Goal: Transaction & Acquisition: Subscribe to service/newsletter

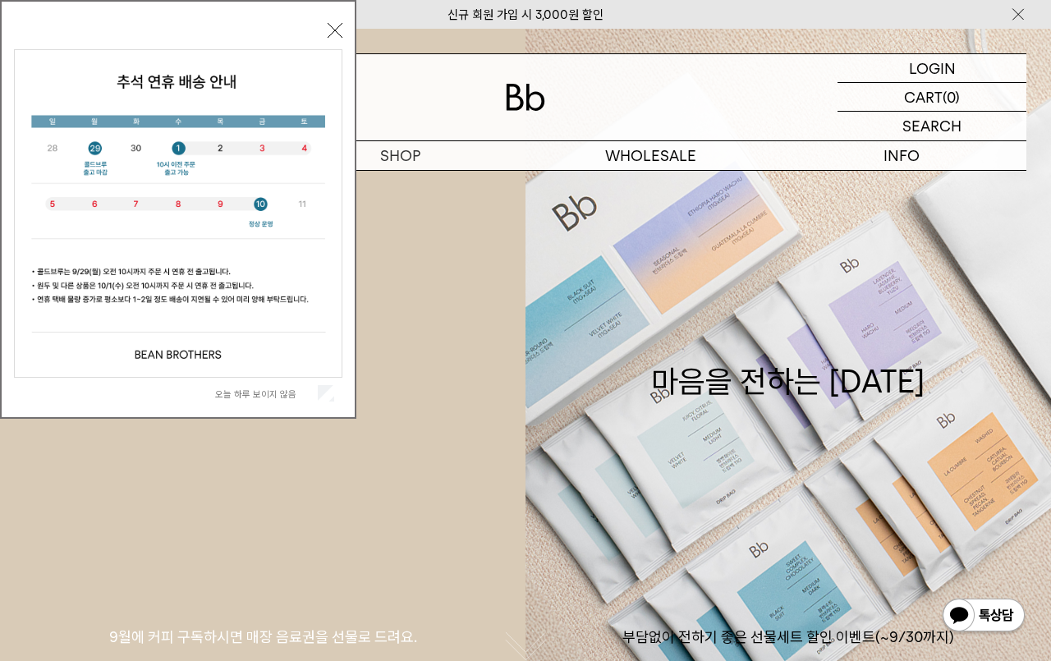
click at [470, 411] on link "SUBSCRIBE 커피 구독하기 9월에 커피 구독하시면 매장 음료권을 선물로 드려요." at bounding box center [262, 359] width 525 height 661
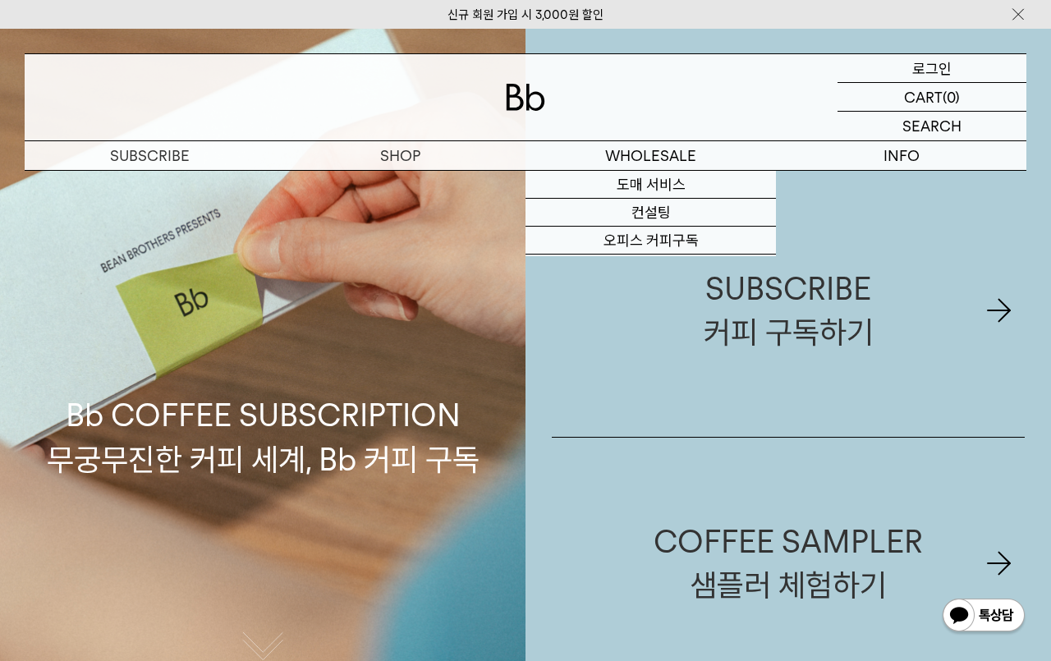
click at [936, 64] on p "로그인" at bounding box center [931, 68] width 39 height 28
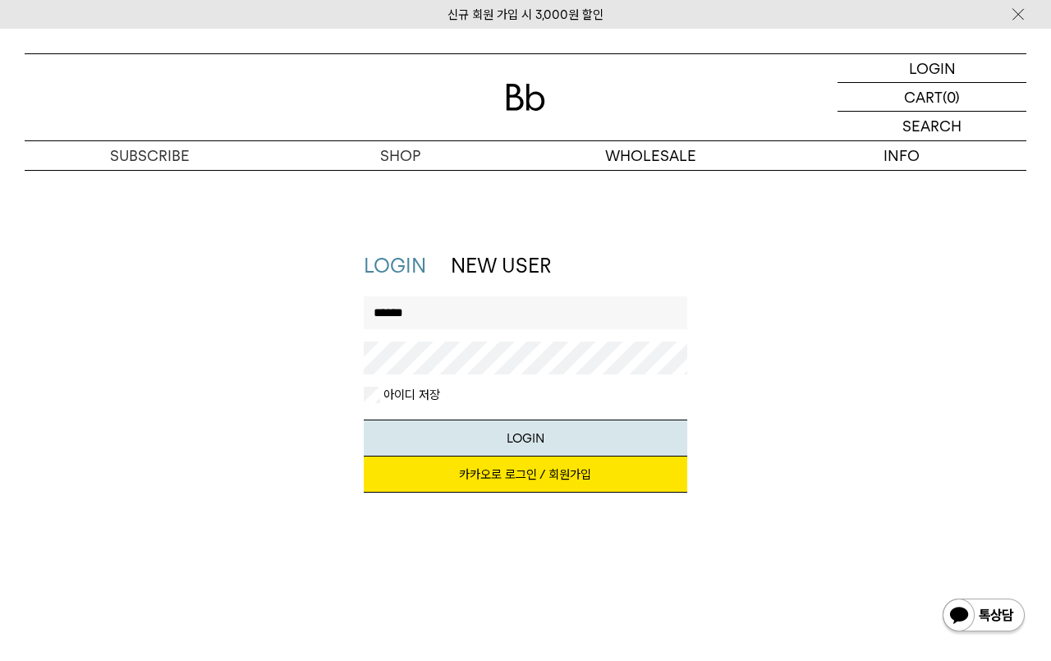
click at [480, 313] on input "******" at bounding box center [525, 312] width 323 height 33
click at [364, 420] on button "LOGIN" at bounding box center [525, 438] width 323 height 37
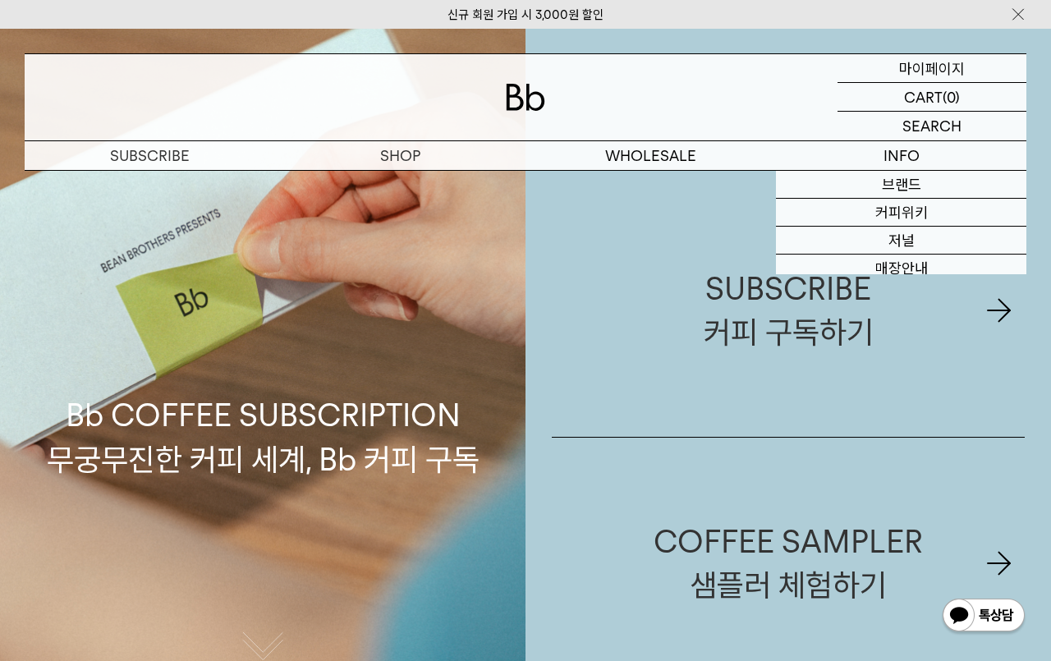
click at [915, 78] on p "마이페이지" at bounding box center [932, 68] width 66 height 28
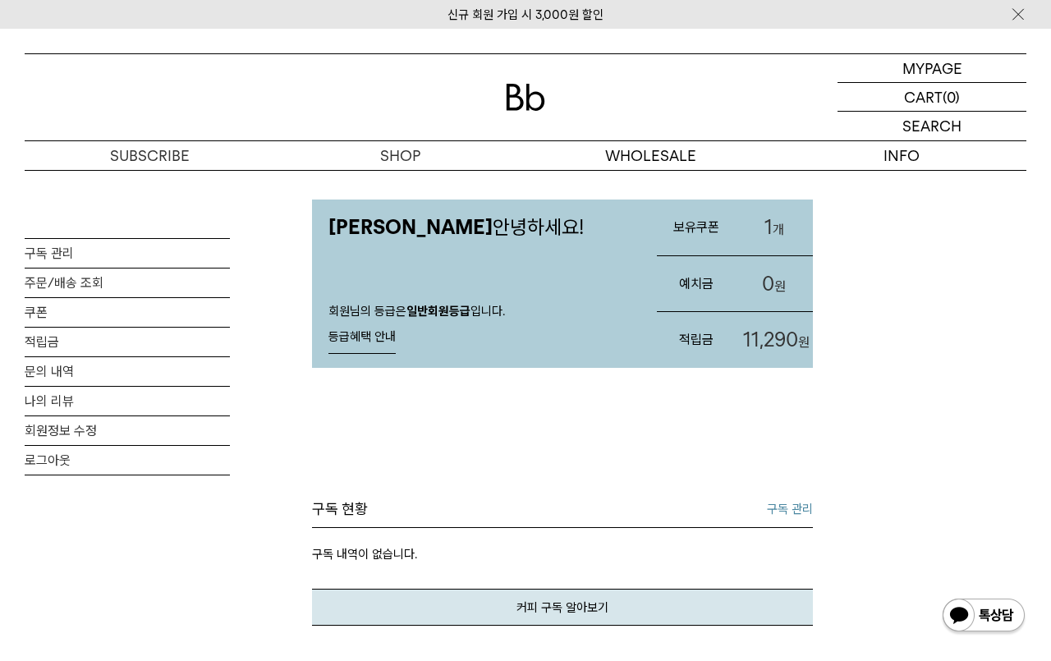
scroll to position [45, 0]
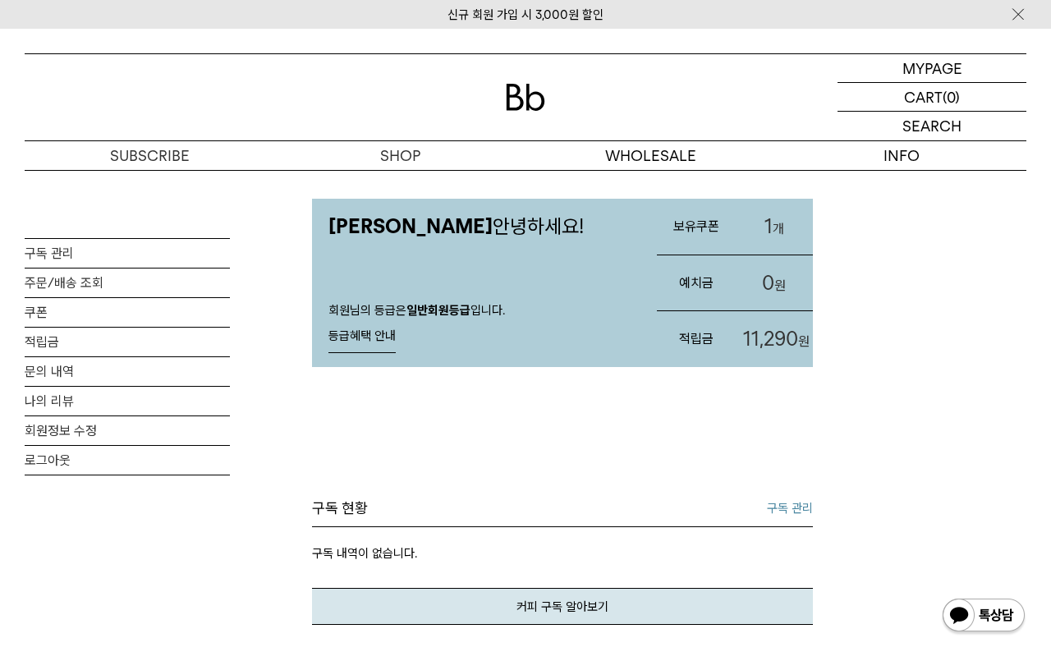
click at [699, 232] on h3 "보유쿠폰" at bounding box center [696, 226] width 78 height 44
click at [764, 225] on span "1" at bounding box center [768, 226] width 8 height 24
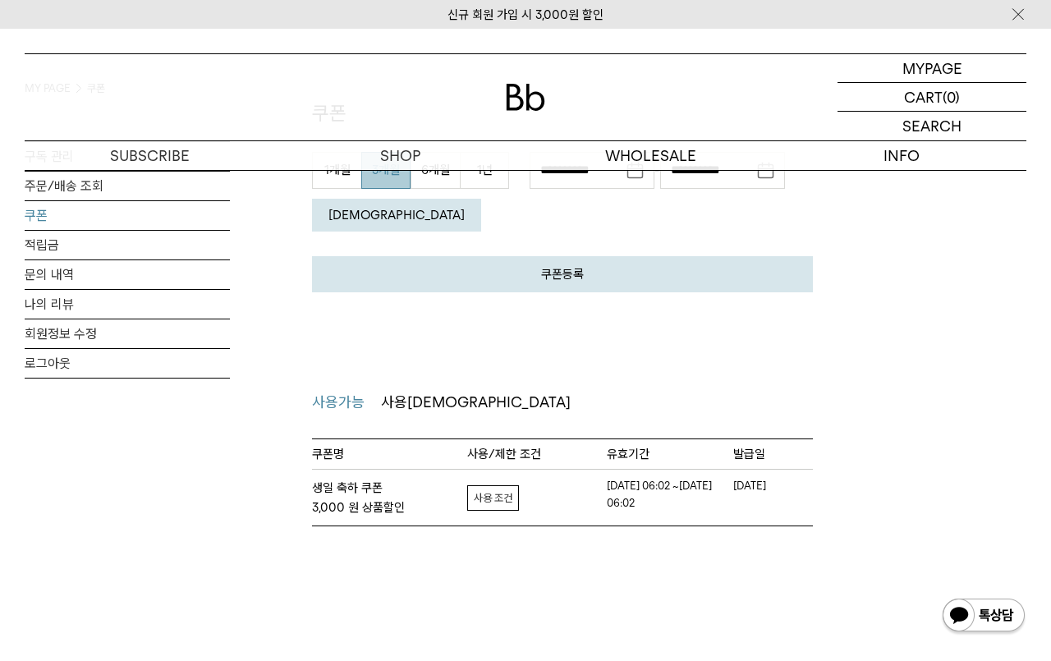
click at [487, 489] on link "자세히보기" at bounding box center [493, 497] width 52 height 25
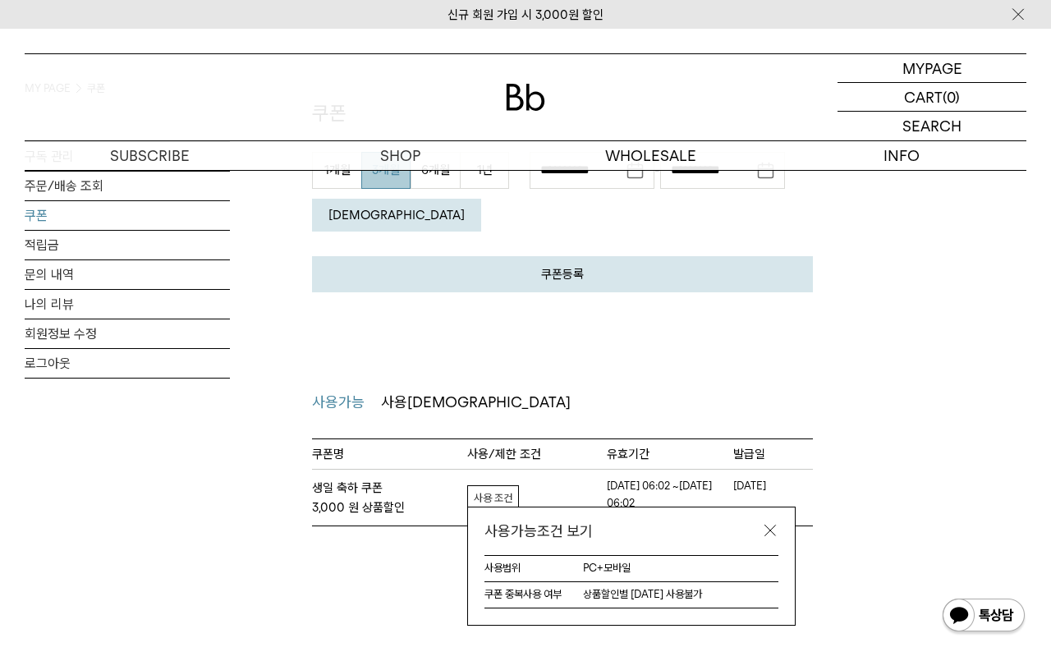
drag, startPoint x: 782, startPoint y: 525, endPoint x: 771, endPoint y: 528, distance: 12.0
click at [782, 525] on div "사용가능조건 보기" at bounding box center [631, 531] width 327 height 48
click at [771, 528] on link at bounding box center [770, 530] width 16 height 16
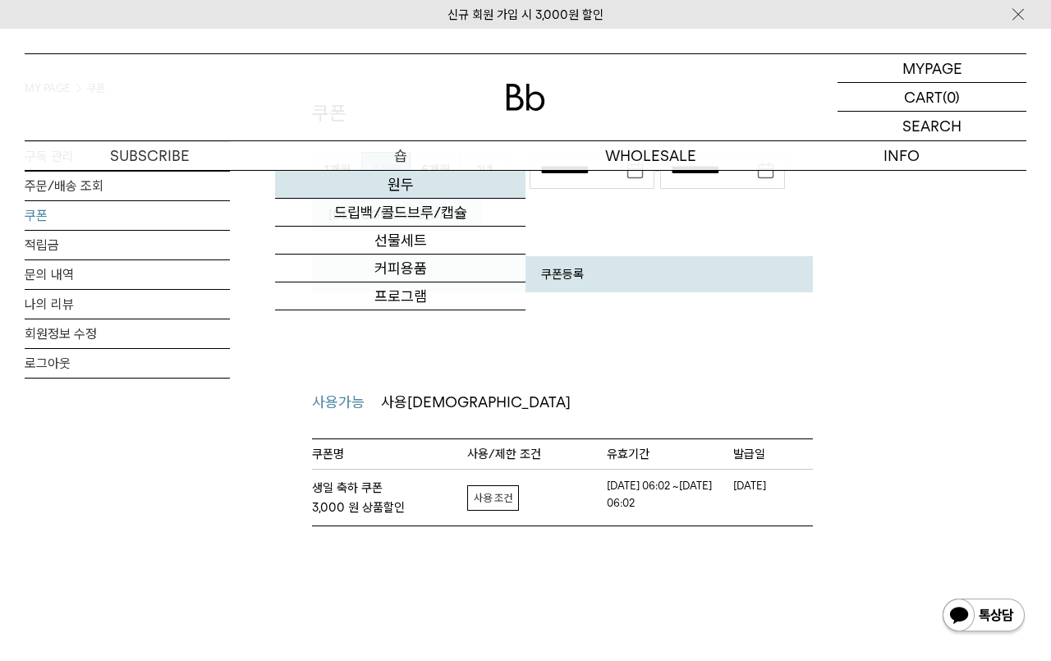
click at [405, 194] on link "원두" at bounding box center [400, 185] width 250 height 28
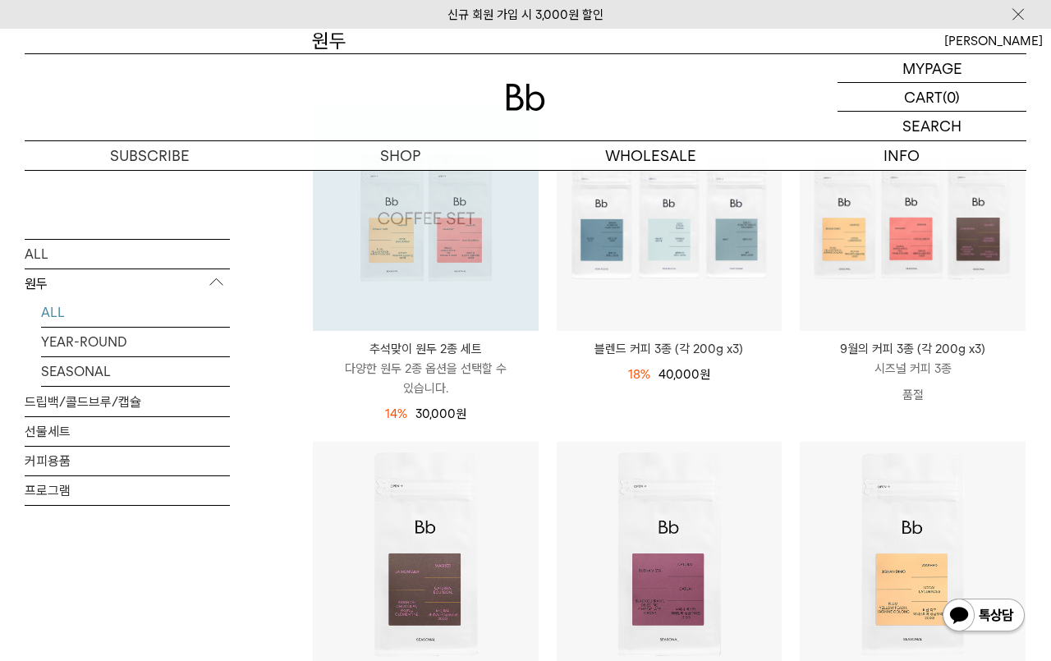
scroll to position [189, 0]
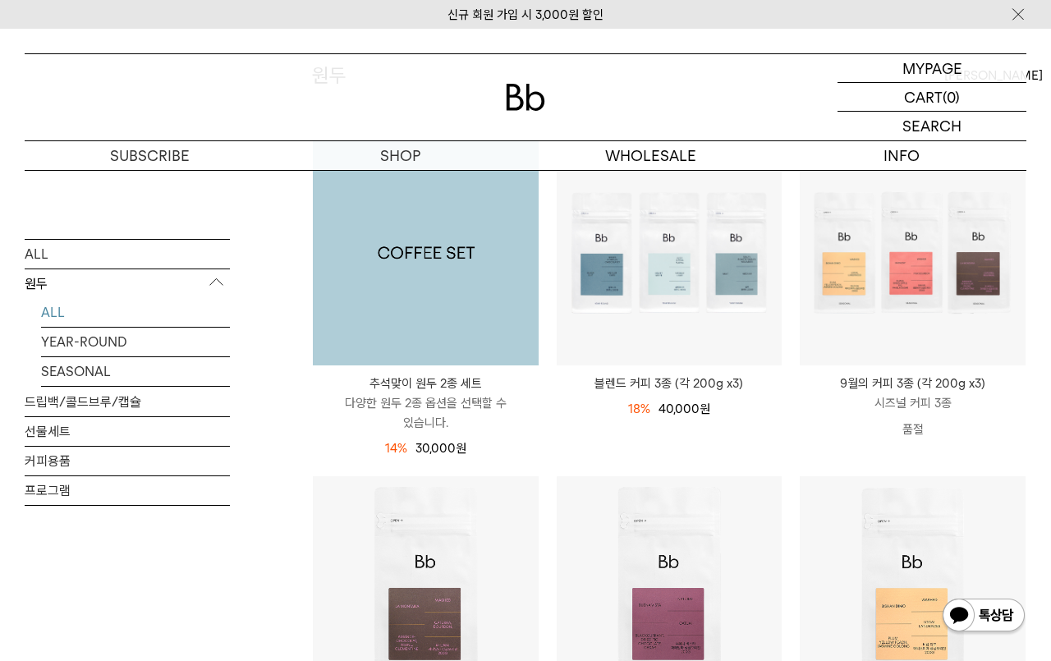
click at [434, 283] on img at bounding box center [426, 253] width 226 height 226
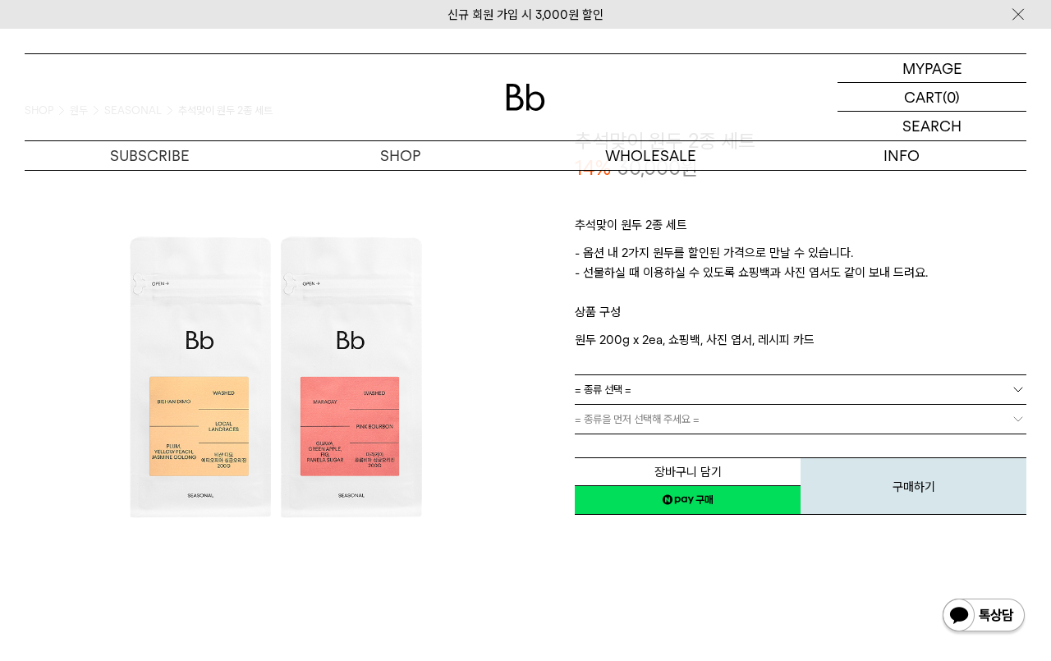
scroll to position [76, 0]
click at [663, 391] on link "= 종류 선택 =" at bounding box center [801, 388] width 452 height 29
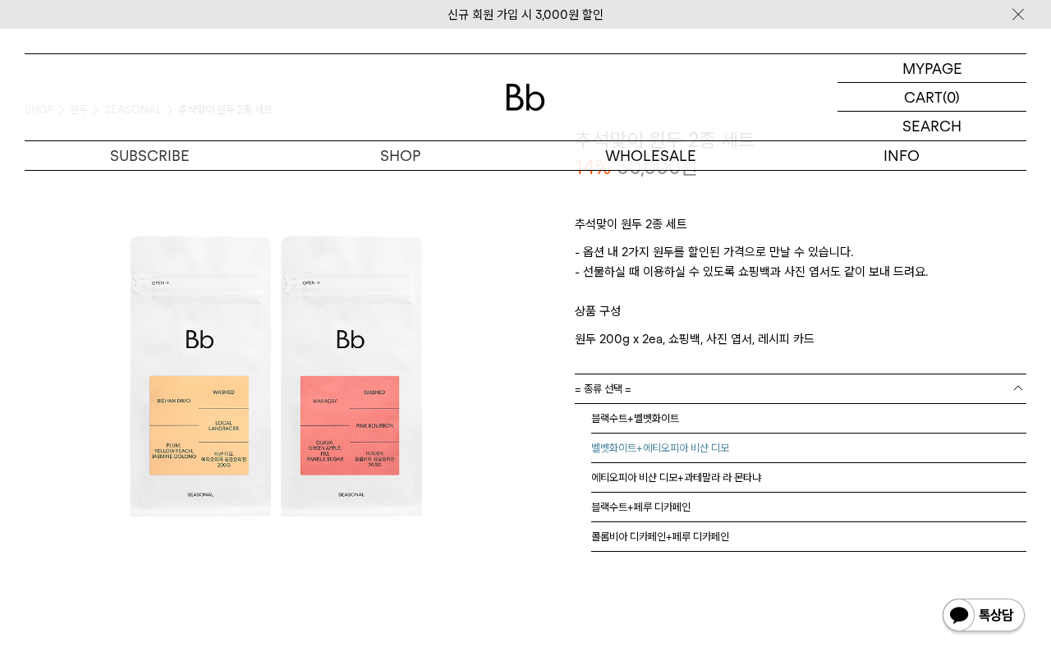
click at [674, 443] on li "벨벳화이트+에티오피아 비샨 디모" at bounding box center [808, 449] width 435 height 30
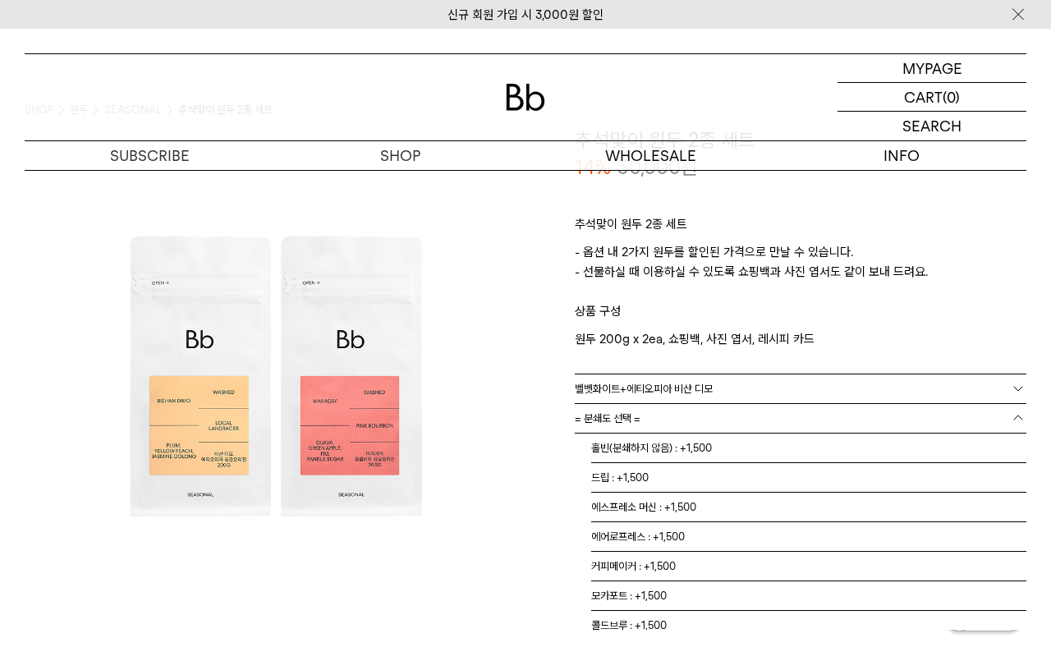
click at [672, 426] on link "= 분쇄도 선택 =" at bounding box center [801, 418] width 452 height 29
click at [663, 449] on li "홀빈(분쇄하지 않음) : +1,500" at bounding box center [808, 449] width 435 height 30
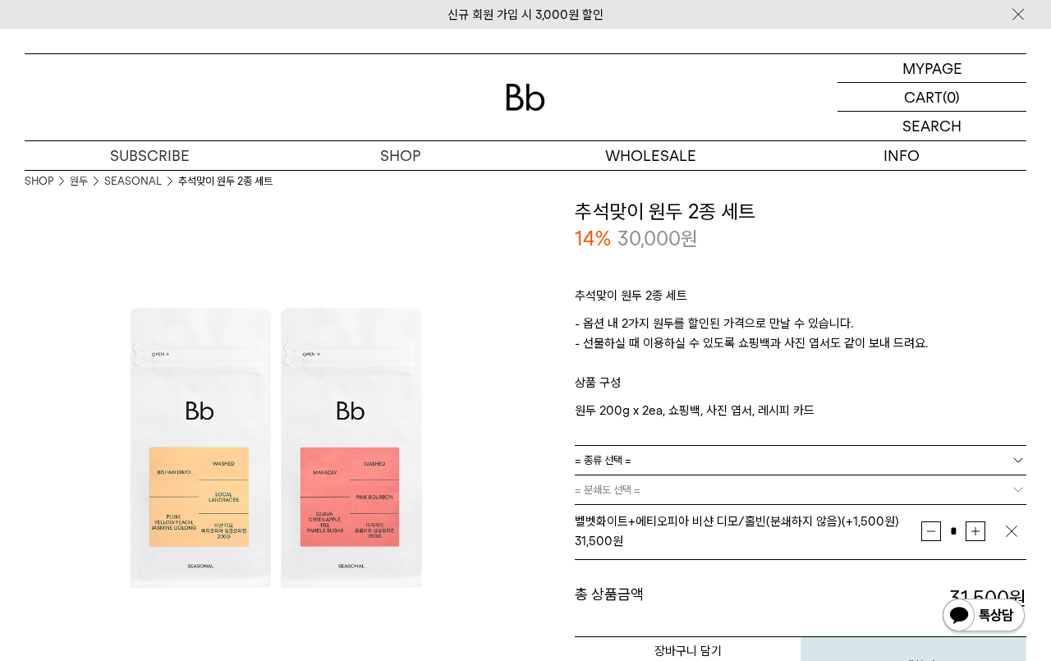
scroll to position [0, 0]
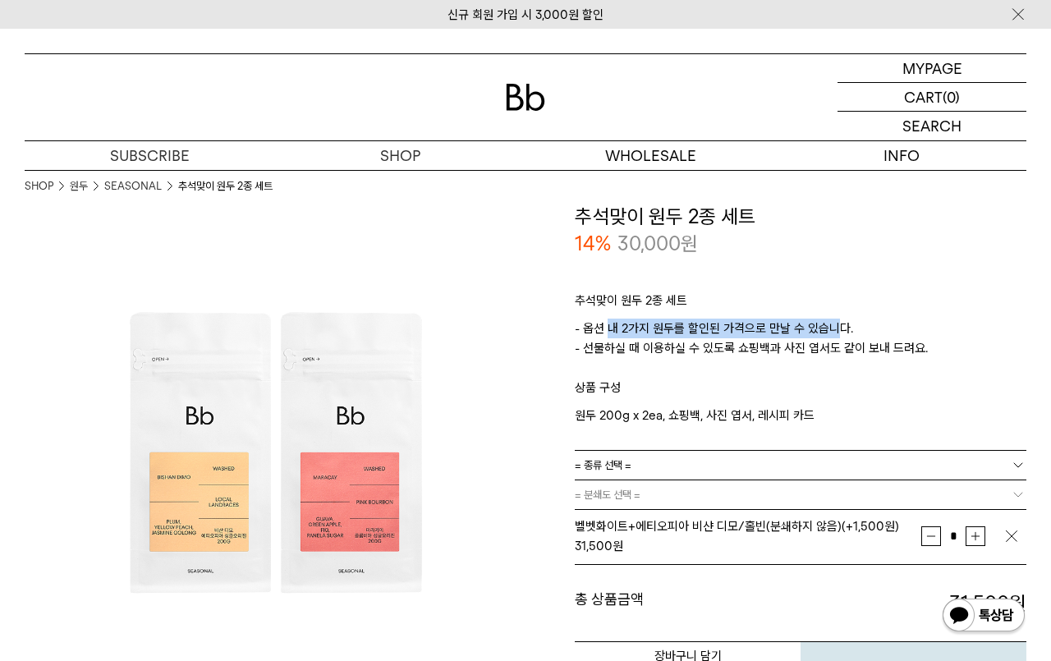
drag, startPoint x: 623, startPoint y: 325, endPoint x: 835, endPoint y: 324, distance: 211.8
click at [835, 324] on p "- 옵션 내 2가지 원두를 할인된 가격으로 만날 수 있습니다. - 선물하실 때 이용하실 수 있도록 쇼핑백과 사진 엽서도 같이 보내 드려요." at bounding box center [801, 348] width 452 height 59
copy p "내 2가지 원두를 할인된 가격으로 만날 수 있습니"
click at [835, 324] on p "- 옵션 내 2가지 원두를 할인된 가격으로 만날 수 있습니다. - 선물하실 때 이용하실 수 있도록 쇼핑백과 사진 엽서도 같이 보내 드려요." at bounding box center [801, 348] width 452 height 59
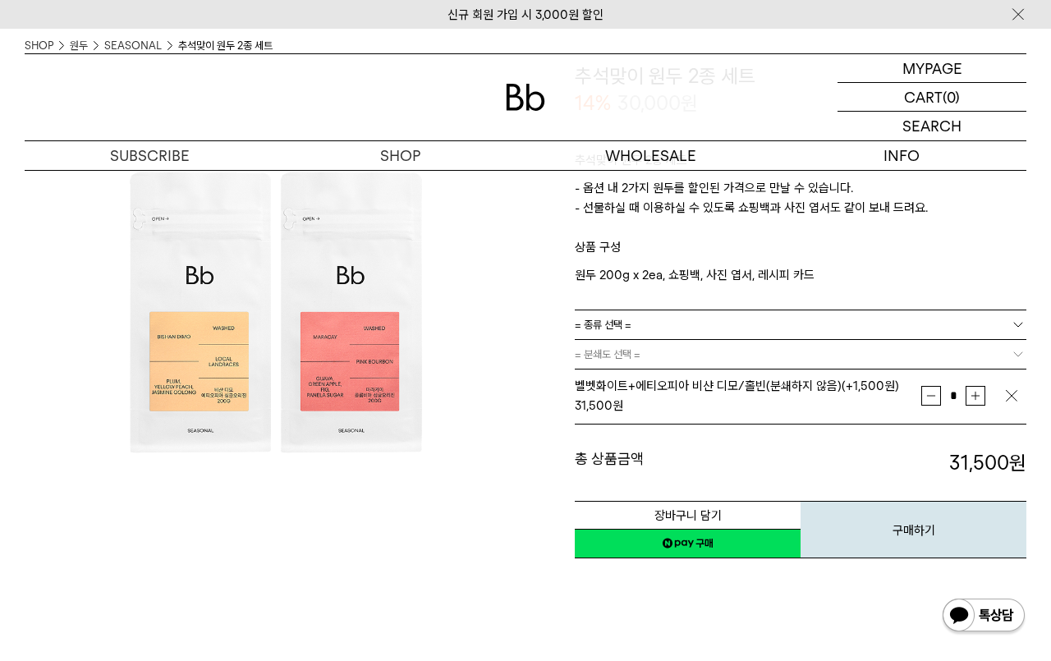
scroll to position [148, 0]
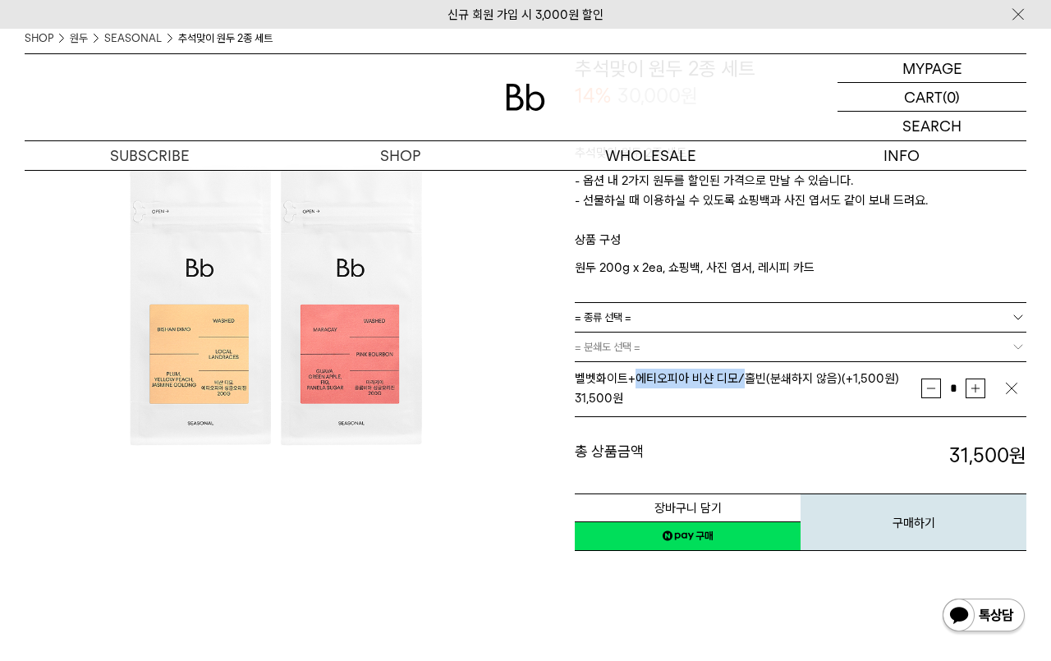
drag, startPoint x: 644, startPoint y: 380, endPoint x: 746, endPoint y: 383, distance: 102.7
click at [746, 383] on span "벨벳화이트+에티오피아 비샨 디모/홀빈(분쇄하지 않음) (+1,500원)" at bounding box center [737, 378] width 324 height 15
copy span "에티오피아 비샨 디모/"
drag, startPoint x: 662, startPoint y: 388, endPoint x: 654, endPoint y: 356, distance: 32.3
click at [661, 386] on div "벨벳화이트+에티오피아 비샨 디모/홀빈(분쇄하지 않음) (+1,500원) 31,500 원" at bounding box center [748, 388] width 346 height 39
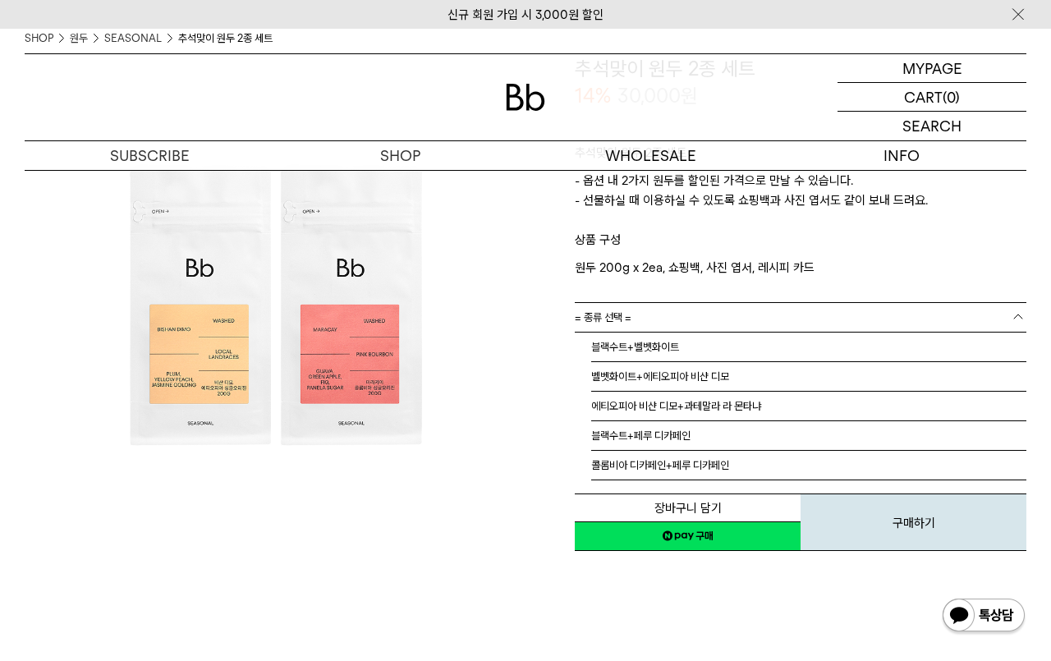
click at [643, 321] on link "= 종류 선택 =" at bounding box center [801, 317] width 452 height 29
click at [523, 396] on img at bounding box center [275, 305] width 501 height 501
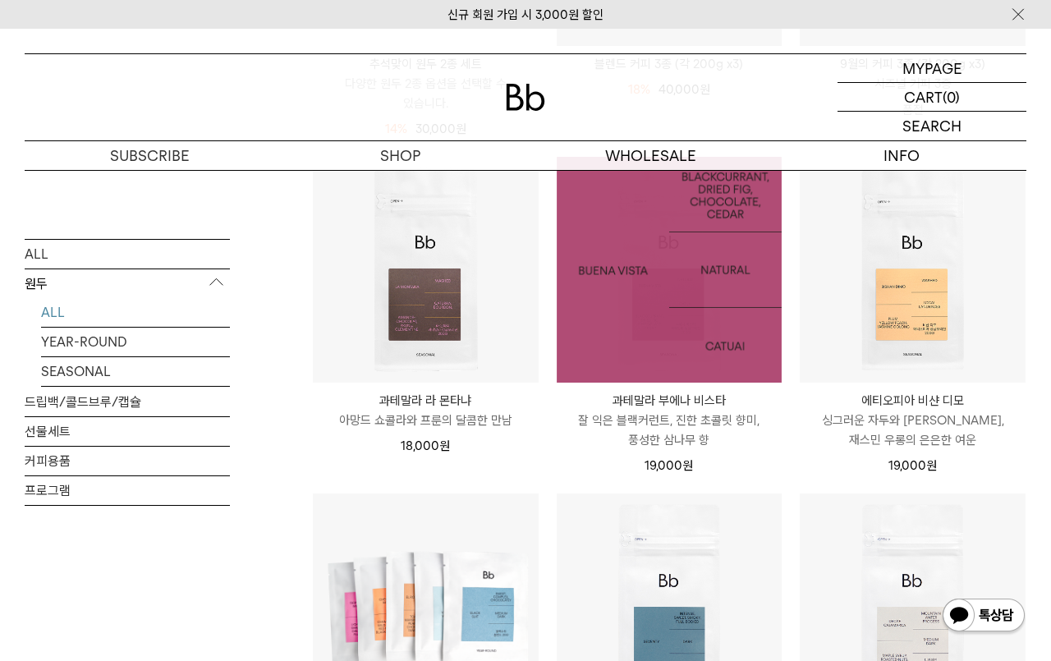
scroll to position [586, 0]
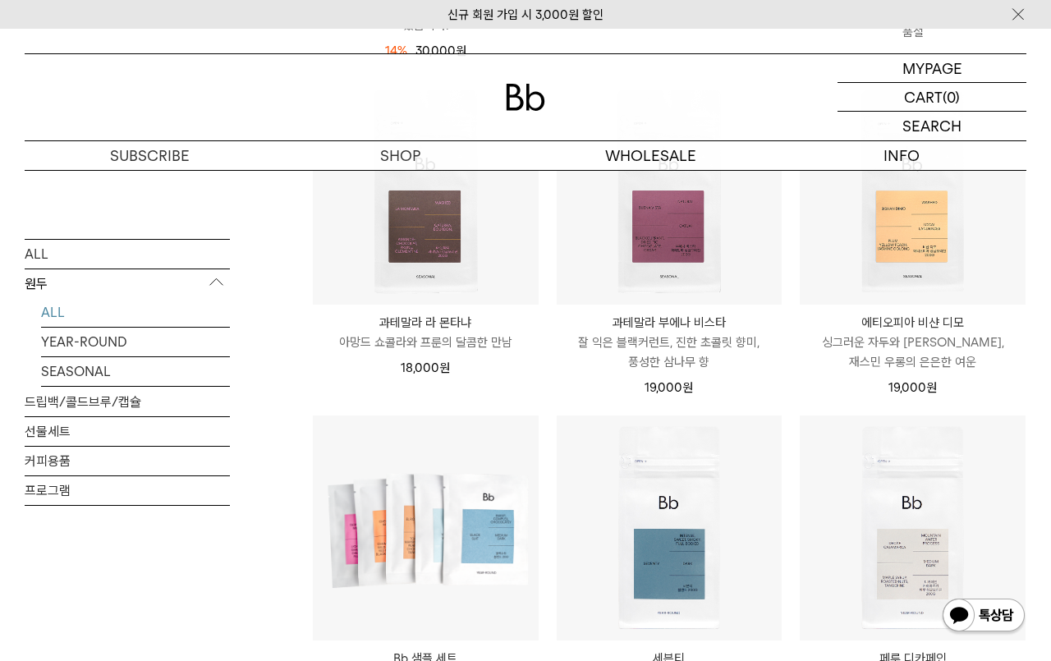
click at [915, 333] on p "싱그러운 자두와 [PERSON_NAME], 재스민 우롱의 은은한 여운" at bounding box center [913, 352] width 226 height 39
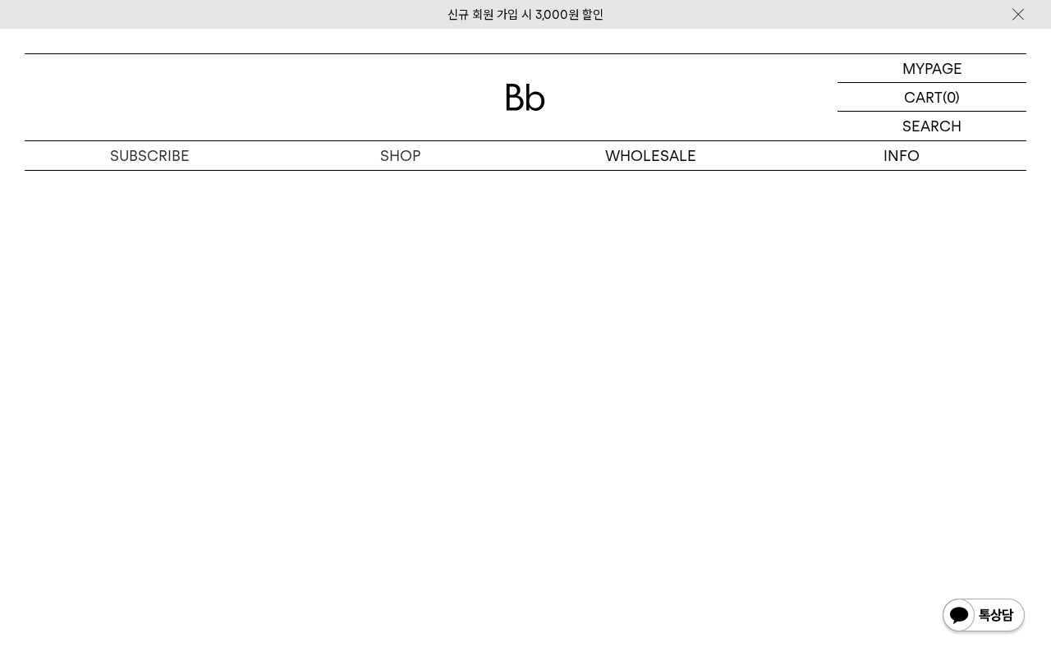
scroll to position [3444, 0]
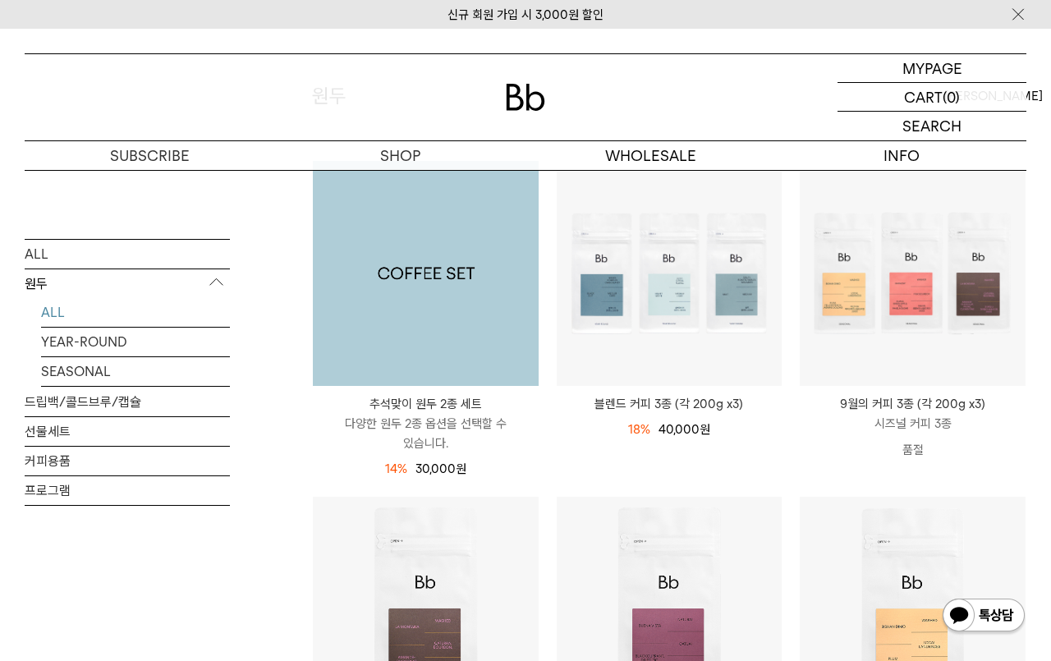
scroll to position [143, 0]
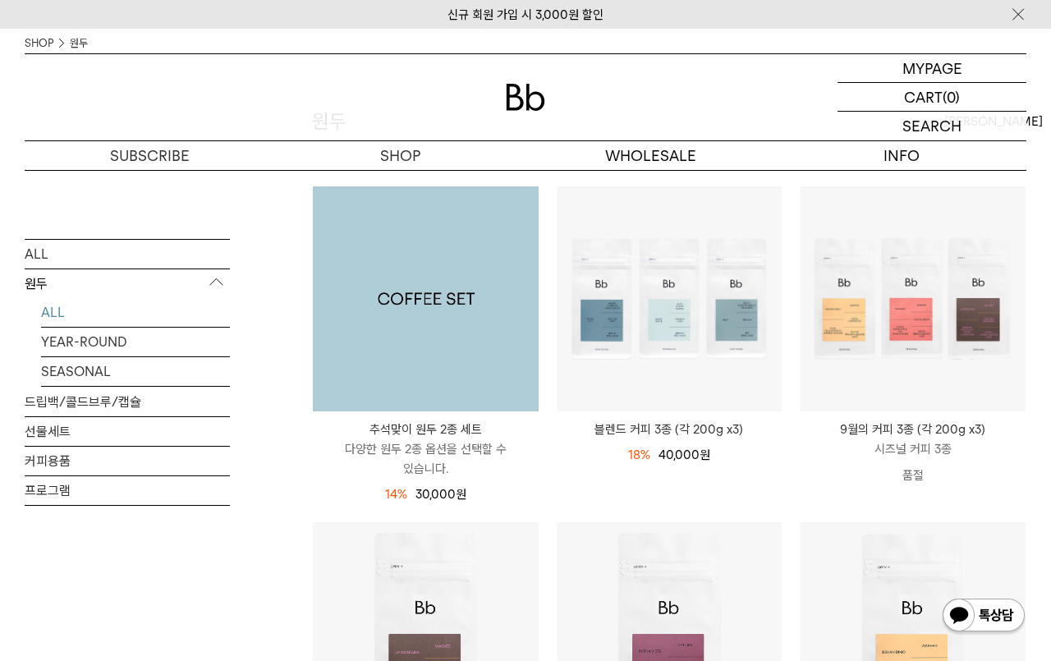
click at [424, 266] on img at bounding box center [426, 299] width 226 height 226
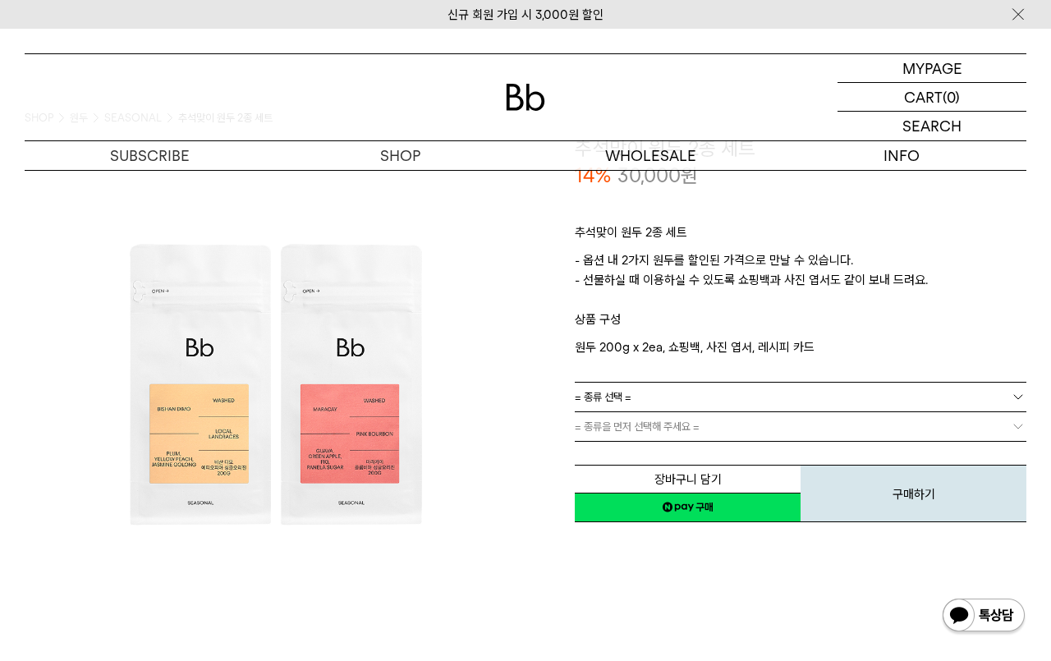
scroll to position [79, 0]
